Goal: Task Accomplishment & Management: Use online tool/utility

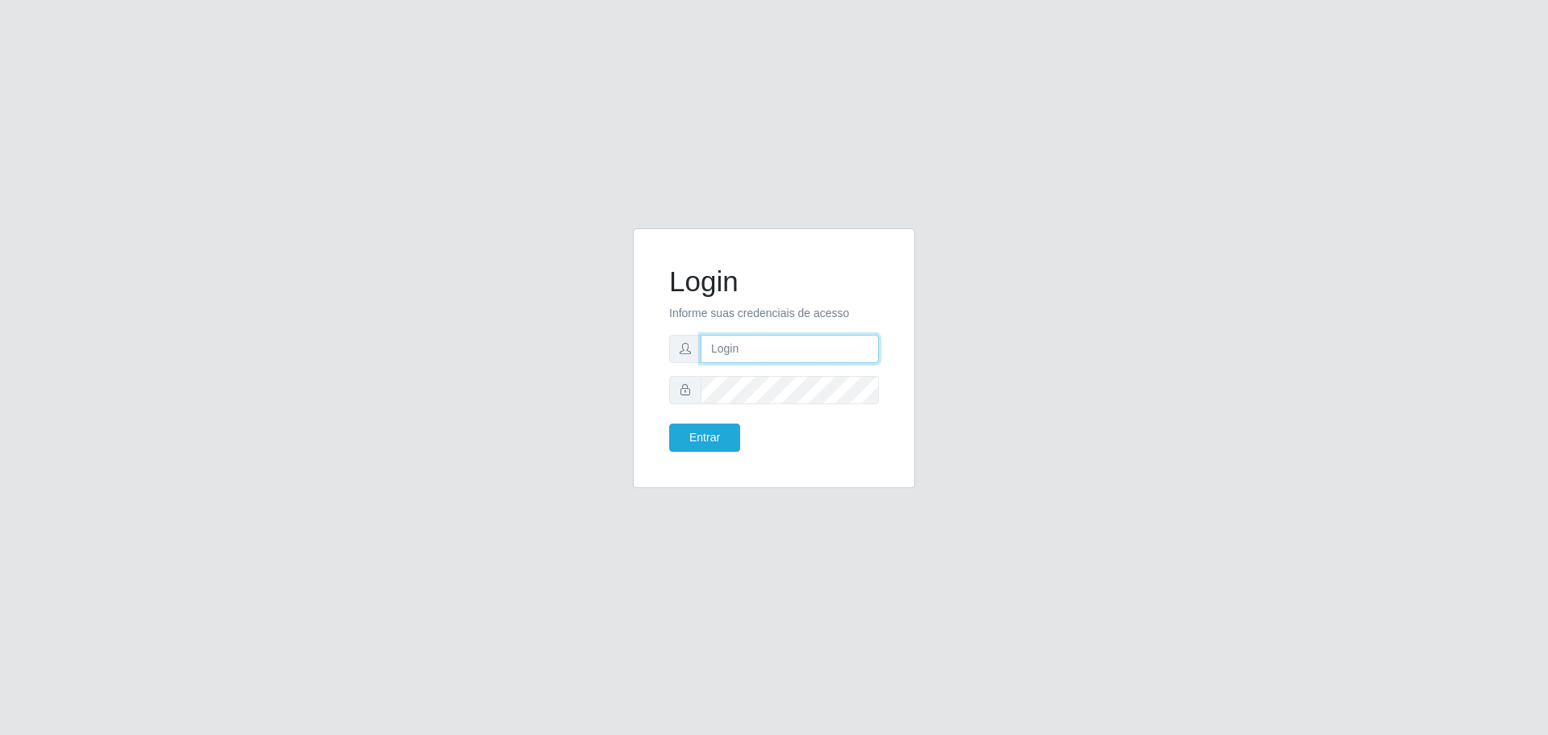
type input "[EMAIL_ADDRESS][DOMAIN_NAME]"
click at [669, 423] on button "Entrar" at bounding box center [704, 437] width 71 height 28
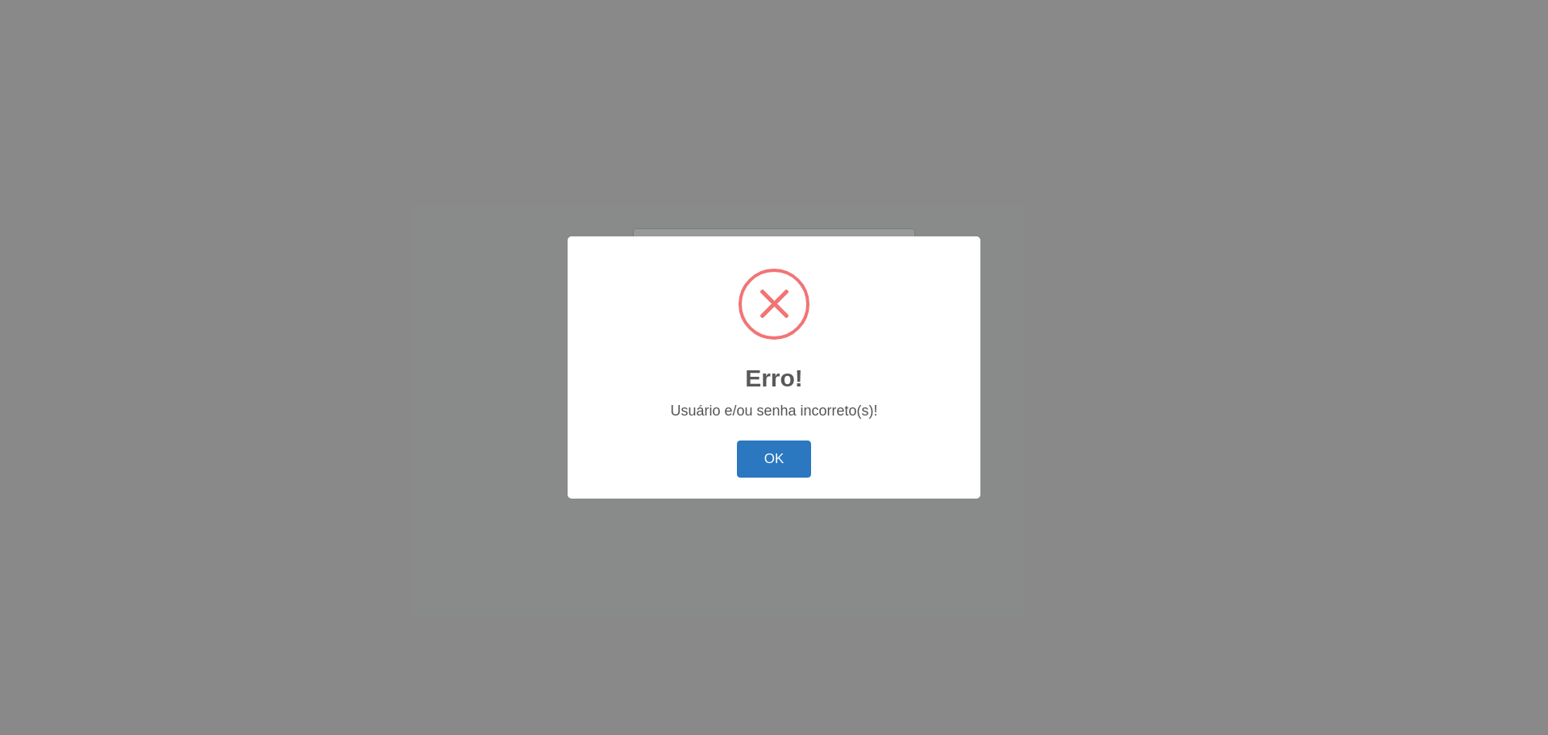
click at [773, 452] on button "OK" at bounding box center [774, 459] width 75 height 38
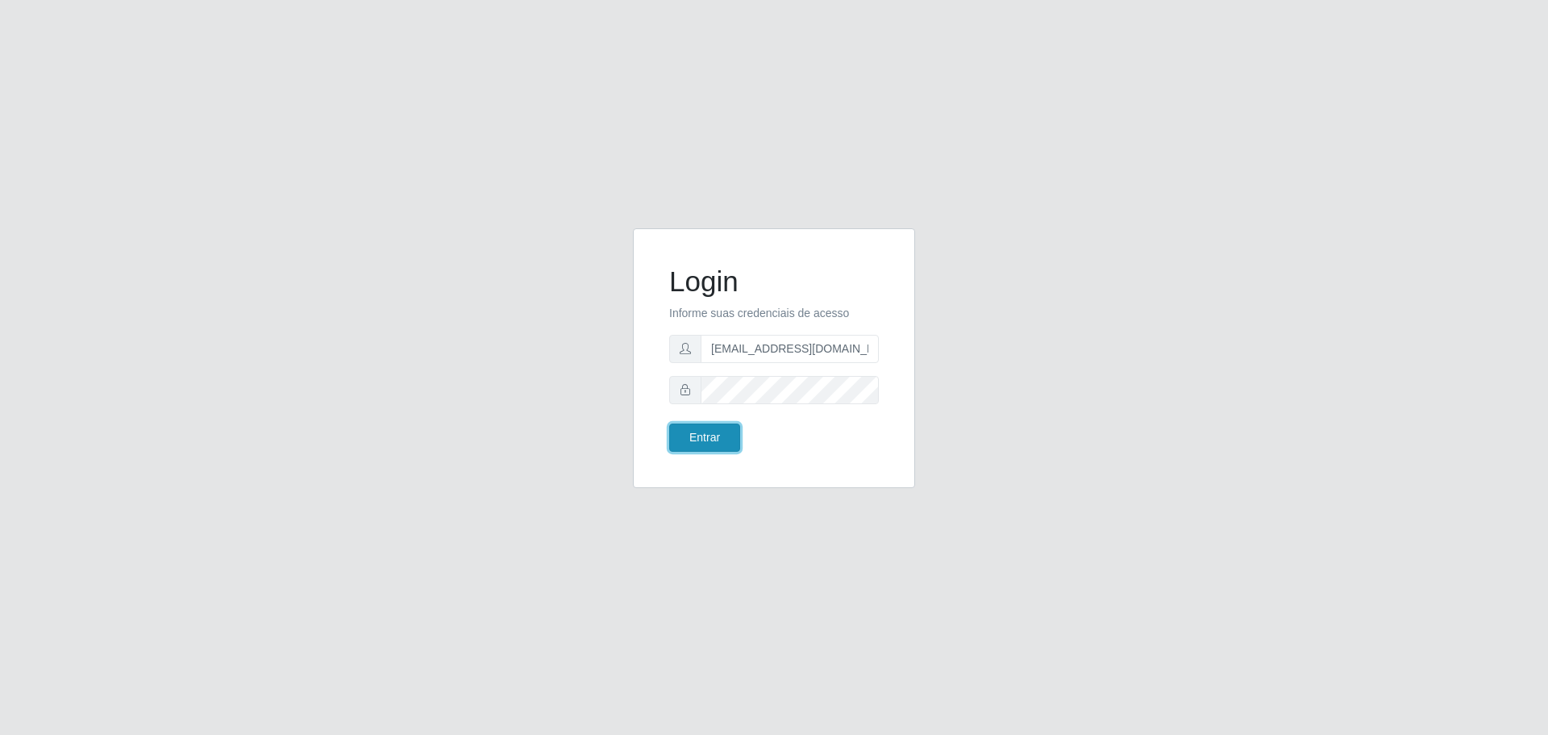
click at [694, 439] on button "Entrar" at bounding box center [704, 437] width 71 height 28
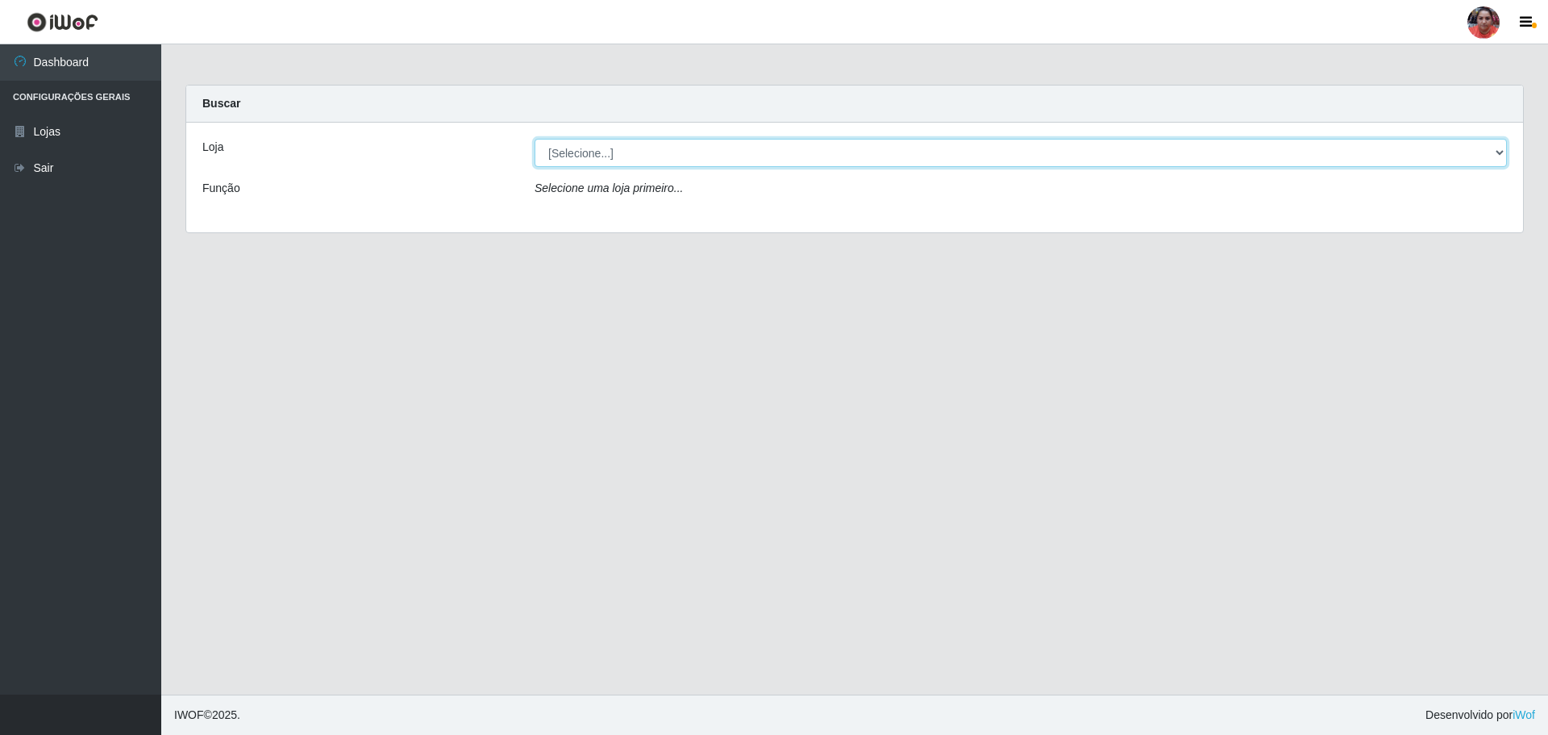
click at [1487, 149] on select "[Selecione...] Mar Vermelho - Loja 05" at bounding box center [1021, 153] width 973 height 28
select select "252"
click at [535, 139] on select "[Selecione...] Mar Vermelho - Loja 05" at bounding box center [1021, 153] width 973 height 28
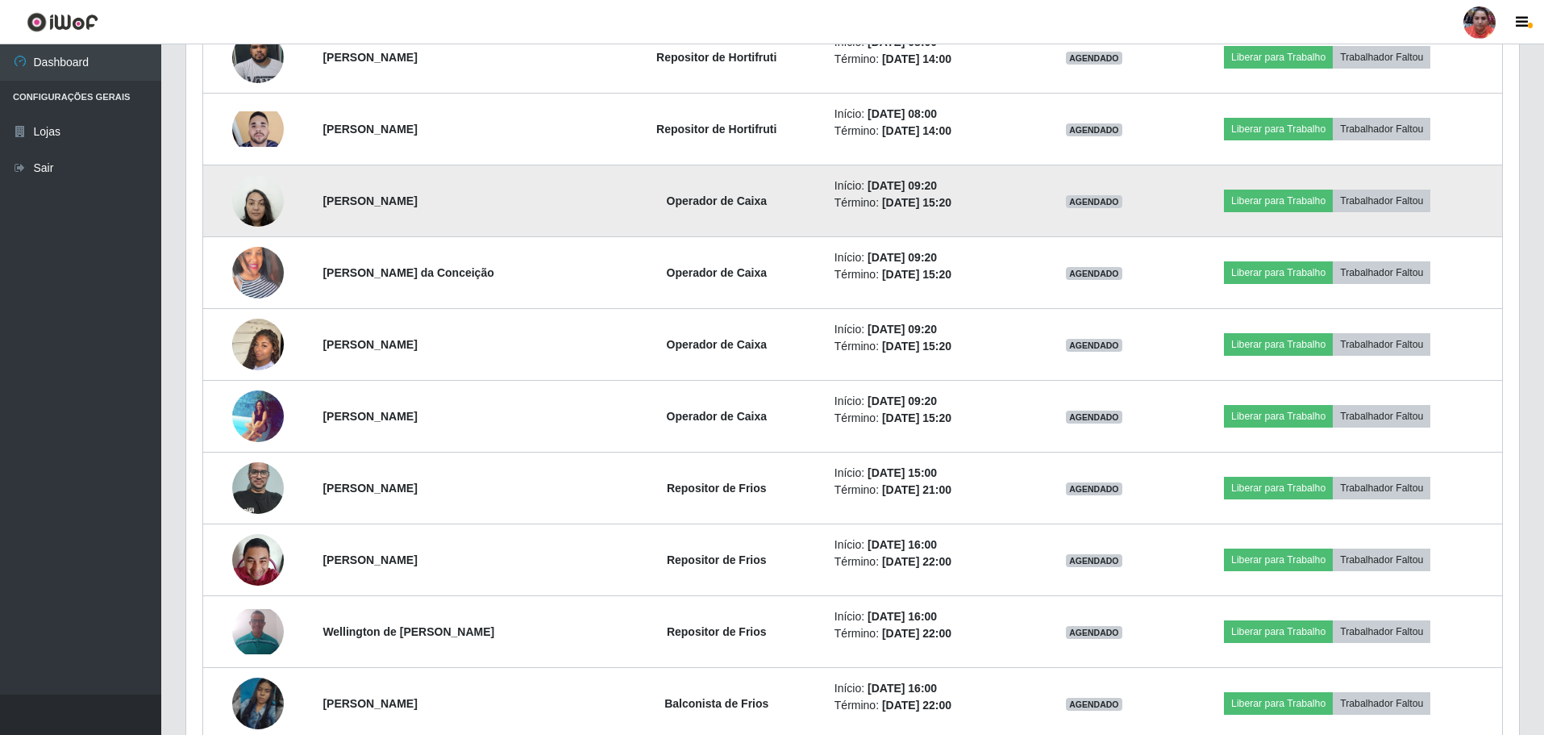
scroll to position [1129, 0]
